Goal: Obtain resource: Download file/media

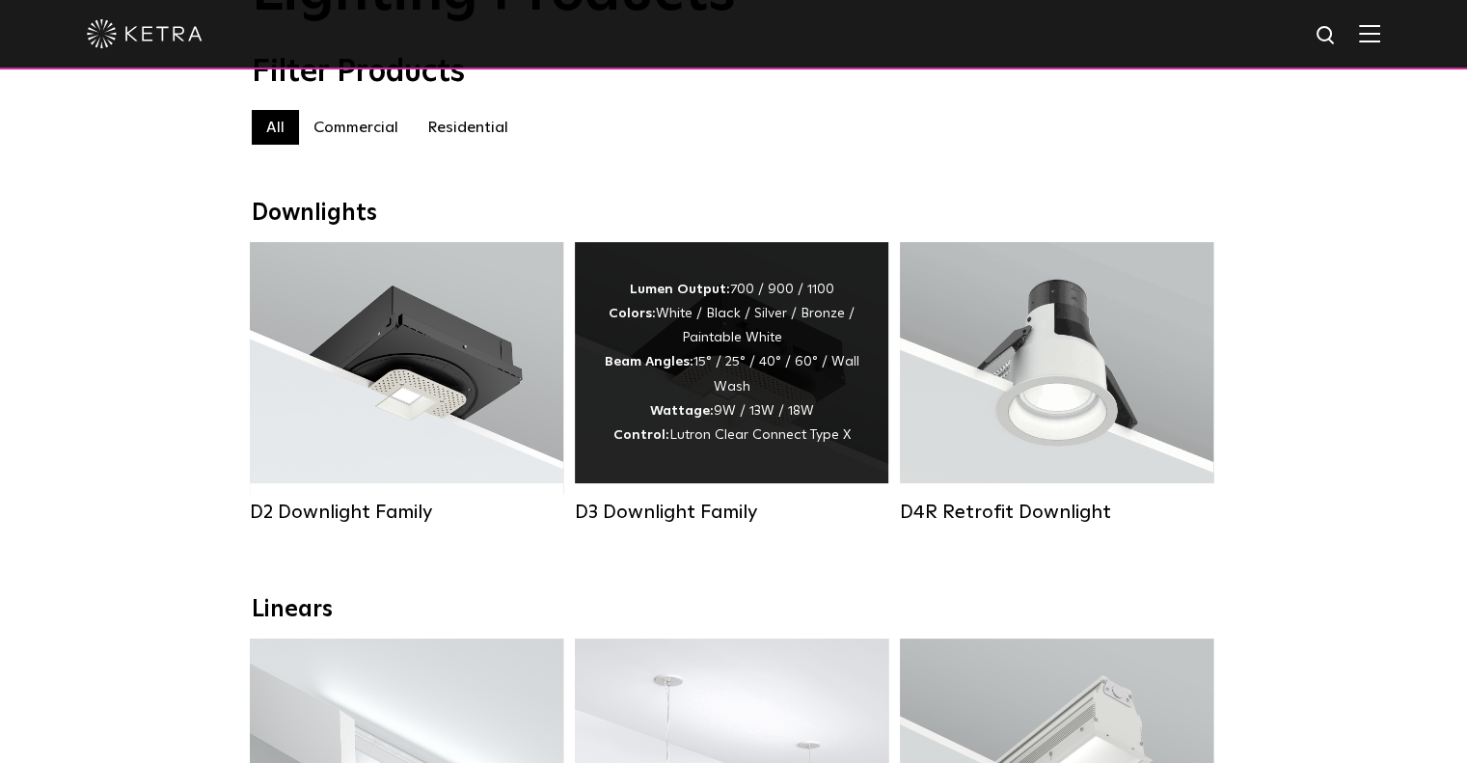
scroll to position [289, 0]
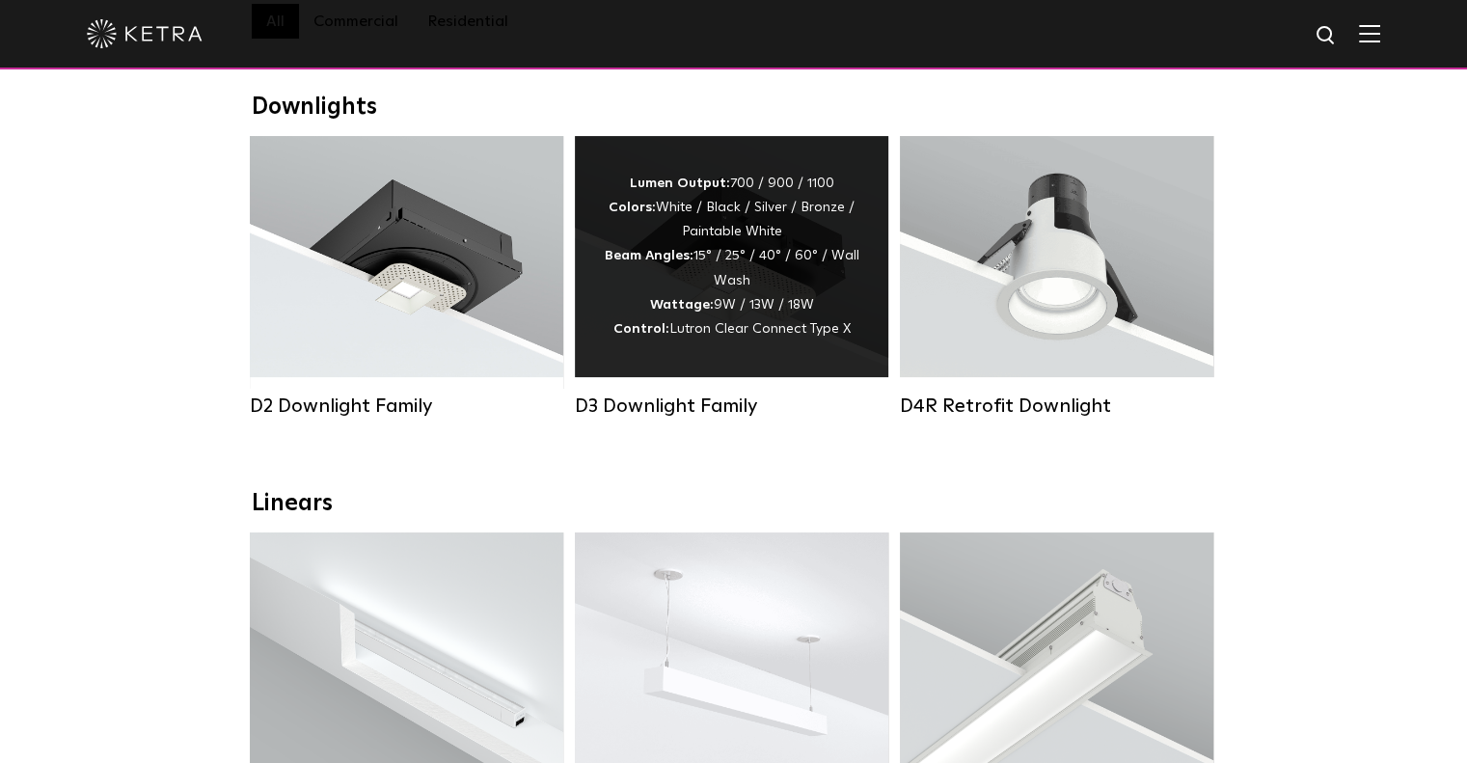
click at [791, 336] on span "Lutron Clear Connect Type X" at bounding box center [759, 329] width 181 height 14
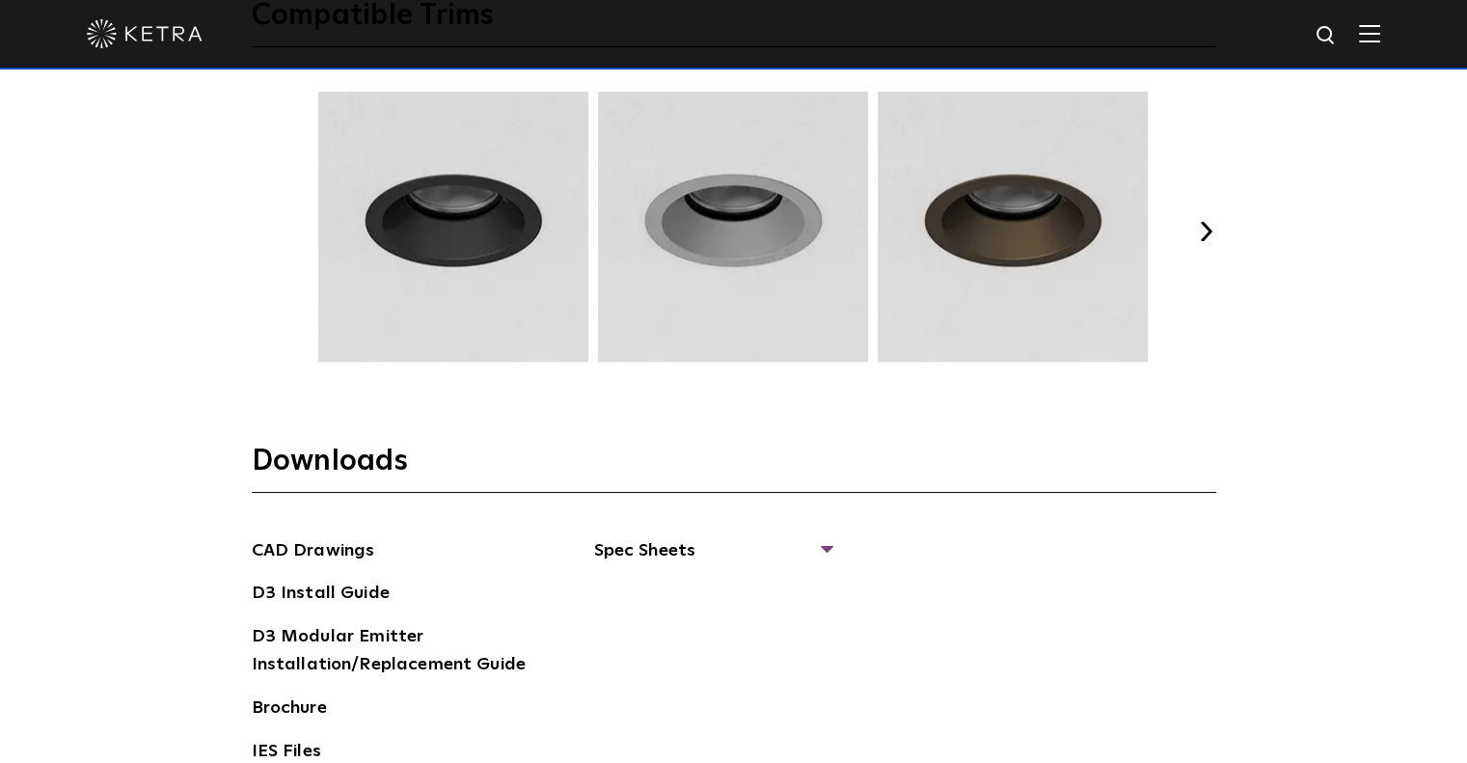
scroll to position [2894, 0]
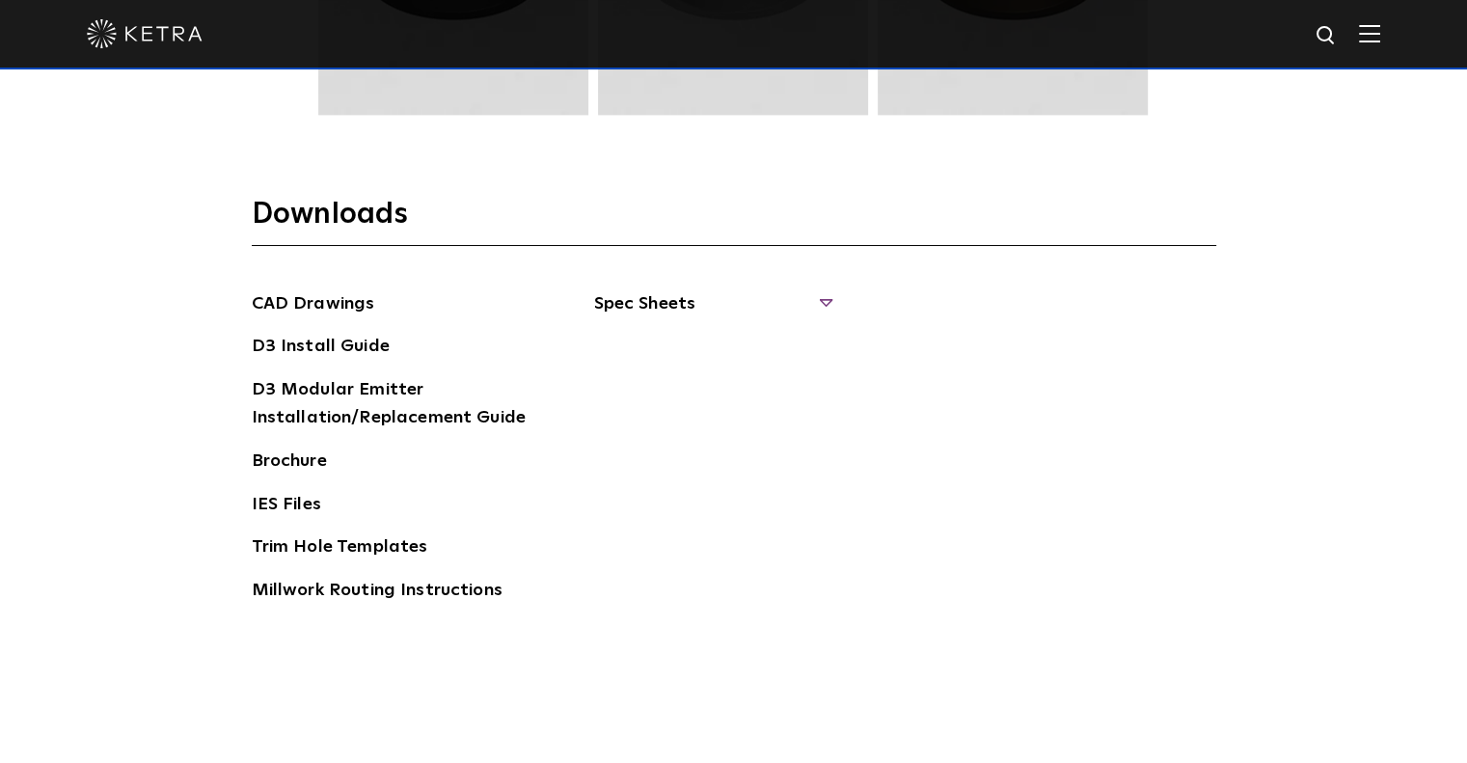
click at [657, 296] on span "Spec Sheets" at bounding box center [712, 311] width 236 height 42
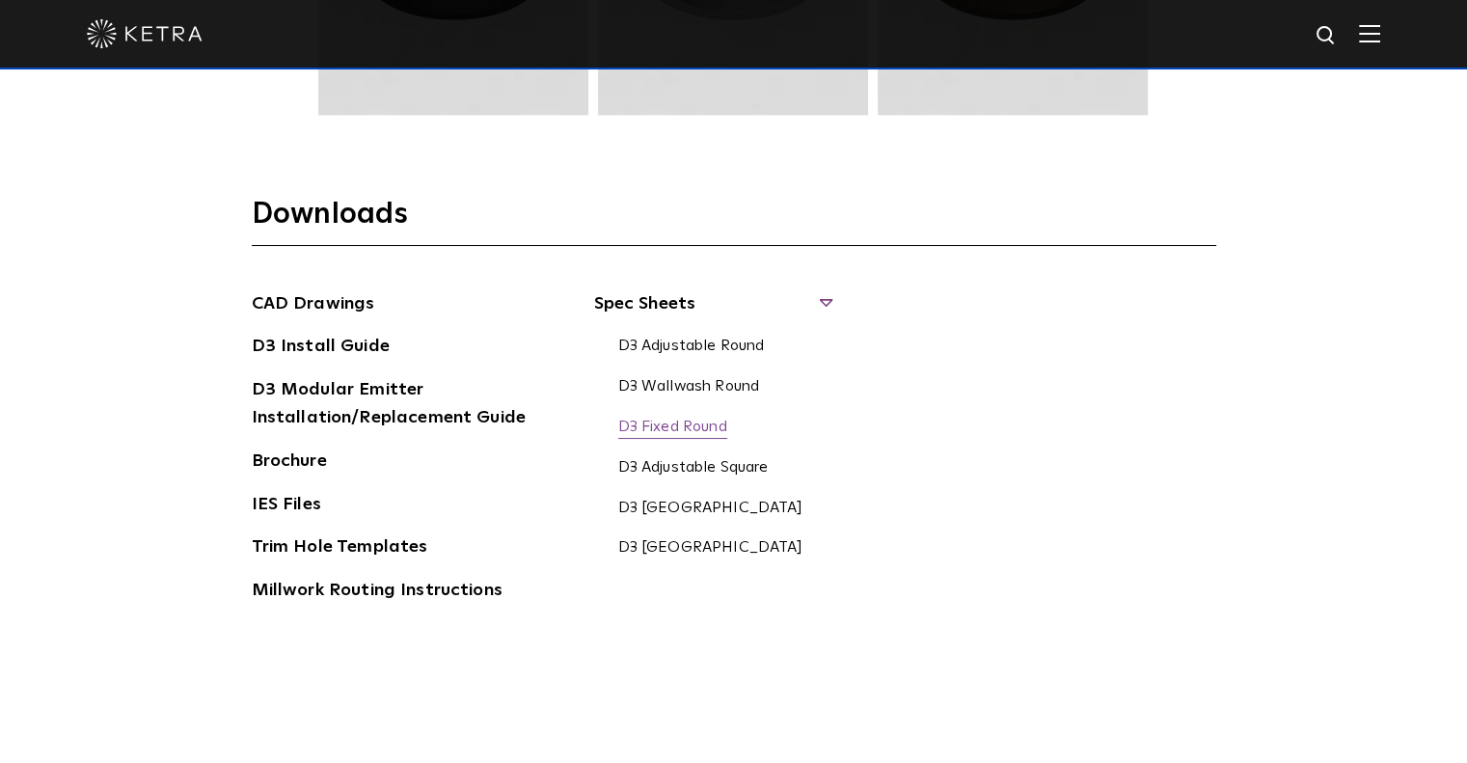
click at [687, 422] on link "D3 Fixed Round" at bounding box center [672, 428] width 109 height 21
